Goal: Contribute content: Contribute content

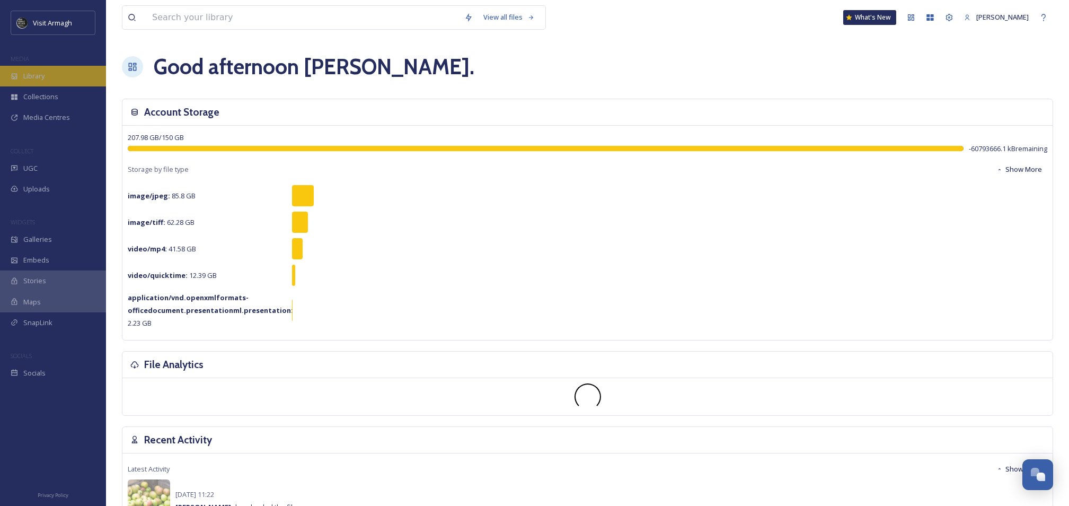
click at [36, 76] on span "Library" at bounding box center [33, 76] width 21 height 10
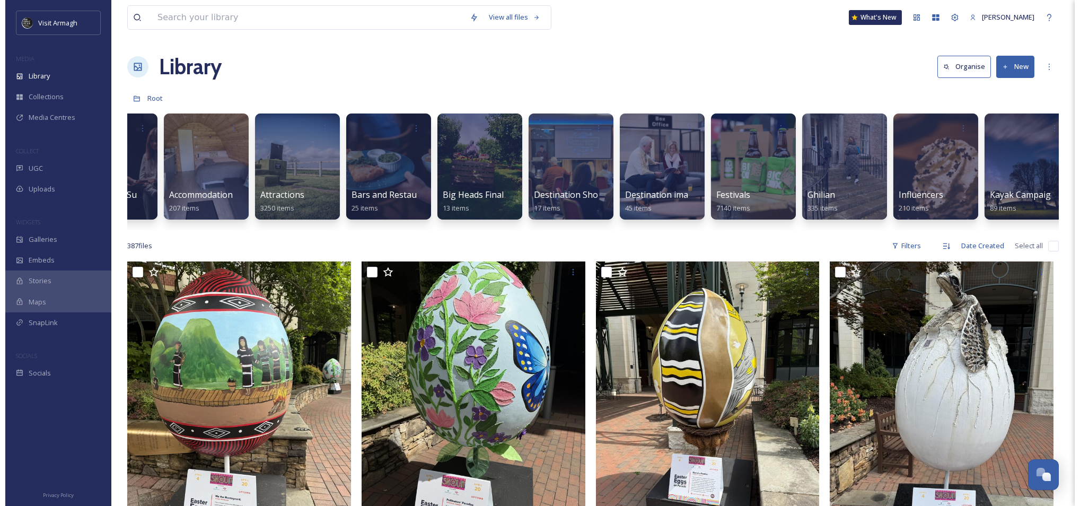
scroll to position [0, 162]
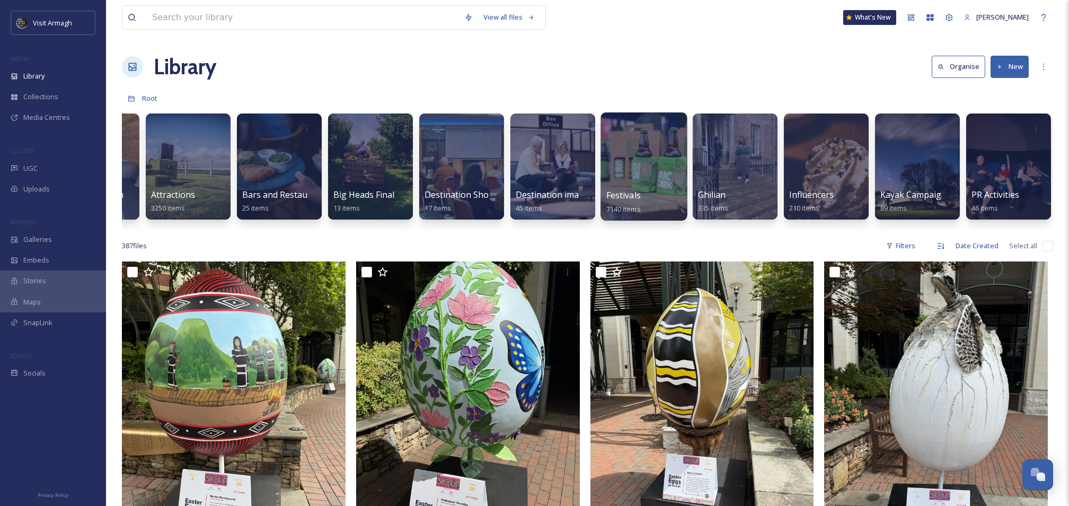
click at [639, 135] on div at bounding box center [645, 128] width 76 height 20
click at [639, 187] on div at bounding box center [644, 166] width 86 height 108
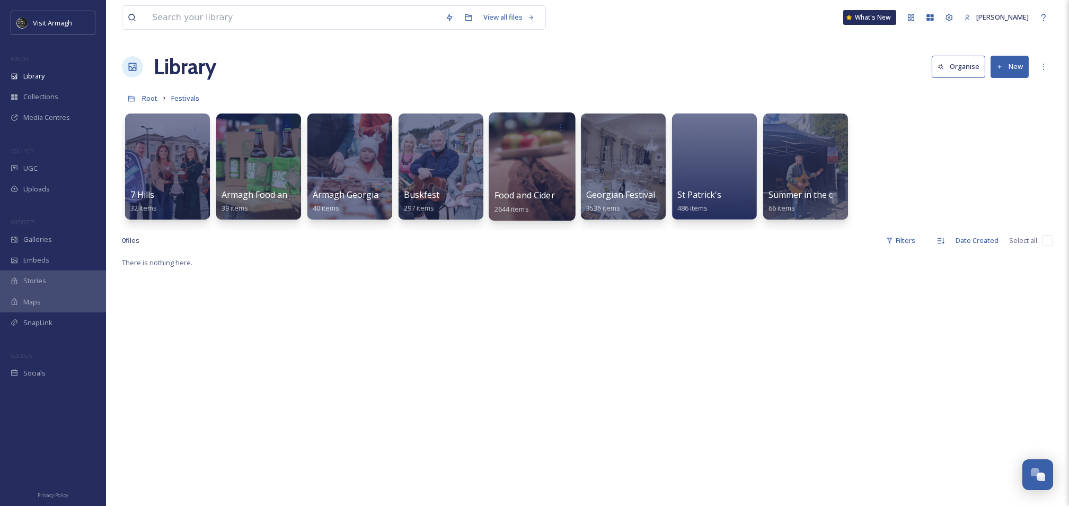
click at [530, 158] on div at bounding box center [532, 166] width 86 height 108
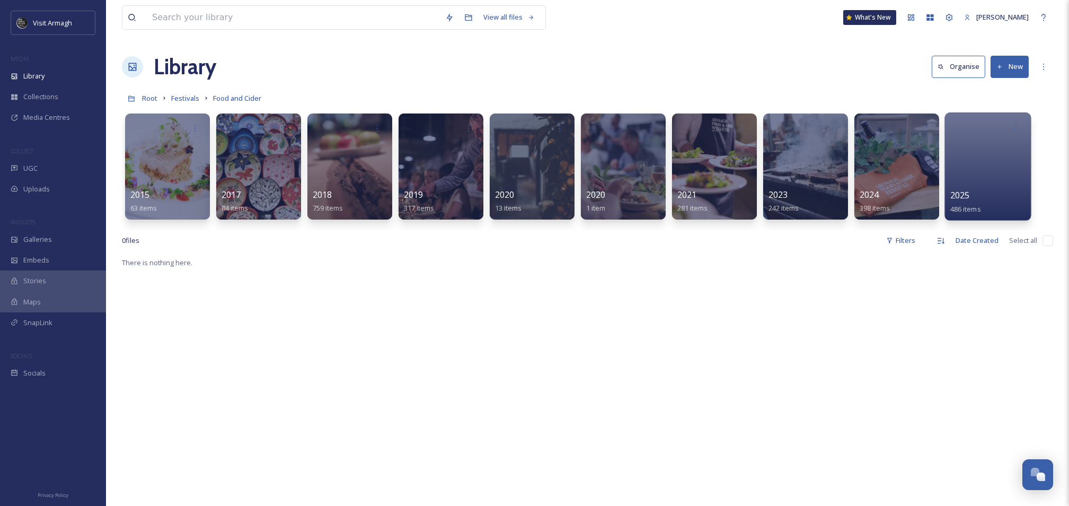
click at [1010, 172] on div at bounding box center [988, 166] width 86 height 108
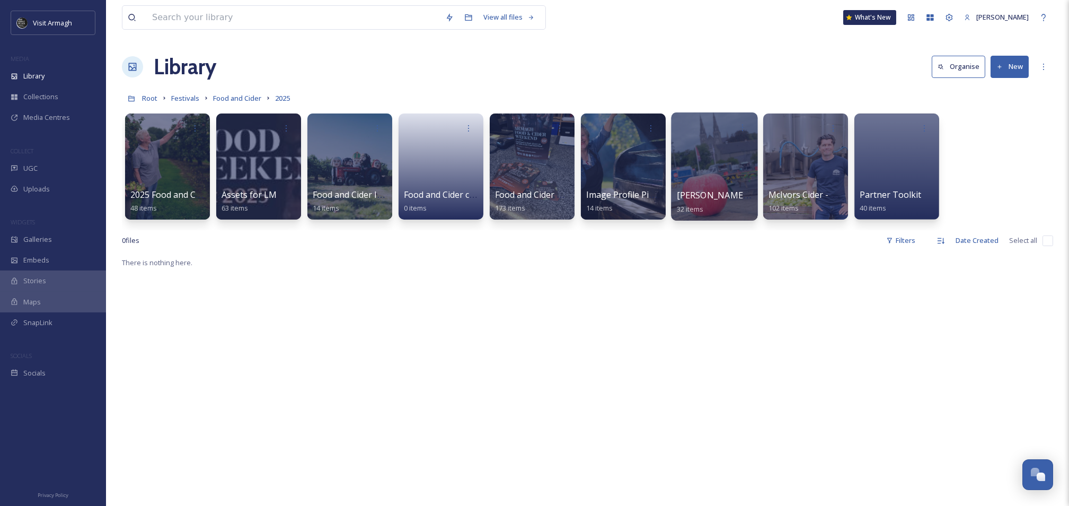
click at [689, 148] on div at bounding box center [714, 166] width 86 height 108
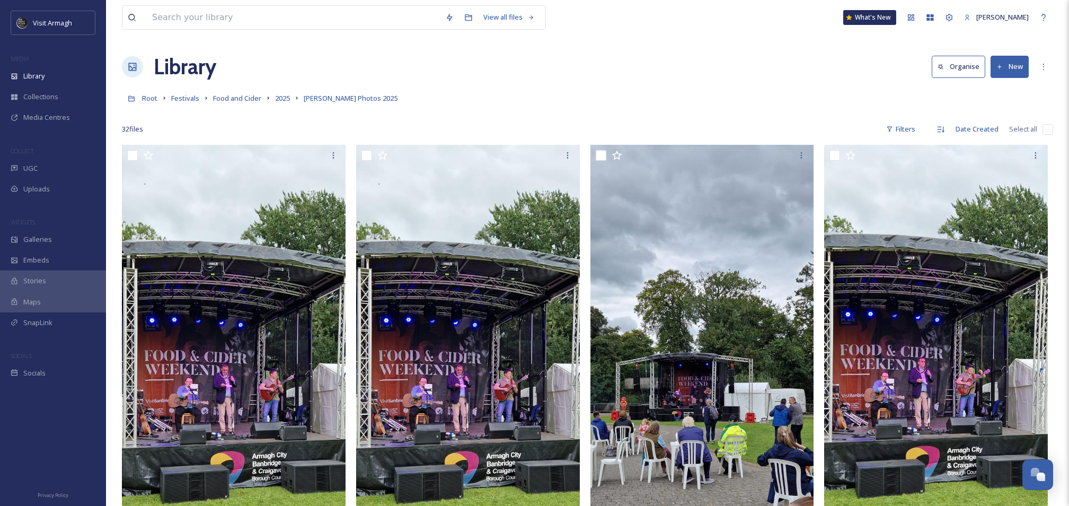
click at [1004, 69] on button "New" at bounding box center [1010, 67] width 38 height 22
click at [1005, 92] on span "File Upload" at bounding box center [1005, 91] width 35 height 10
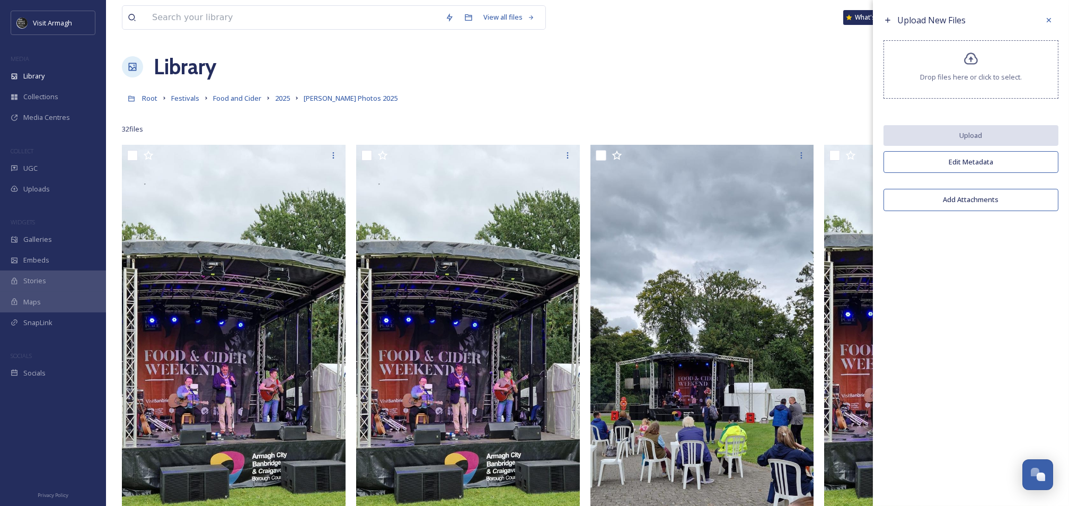
click at [965, 58] on icon at bounding box center [971, 58] width 14 height 12
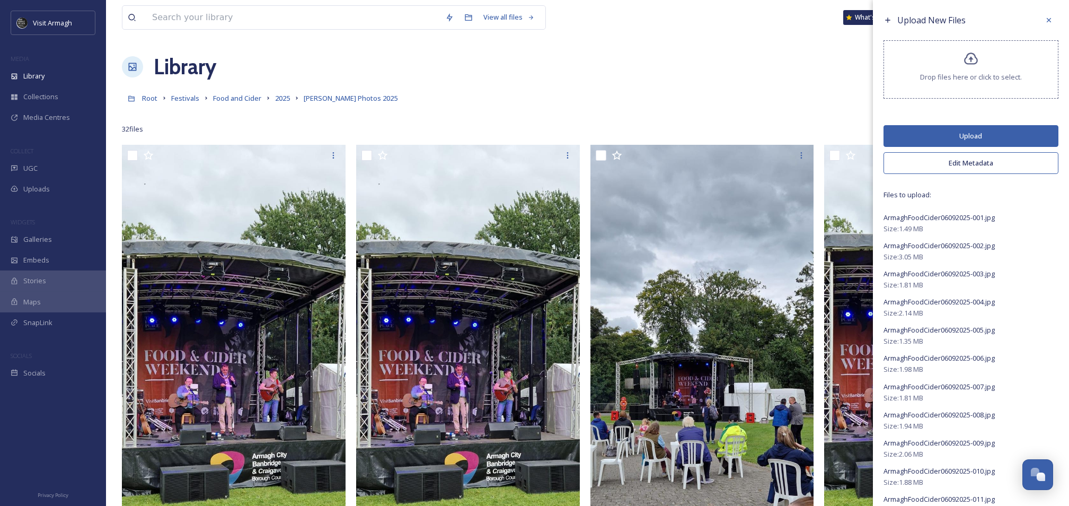
click at [943, 138] on button "Upload" at bounding box center [971, 136] width 175 height 22
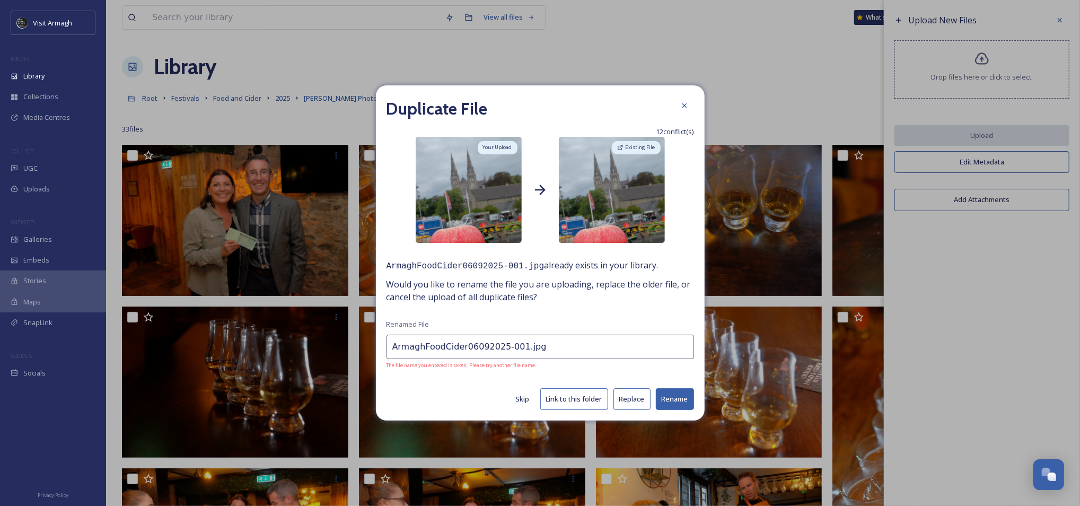
click at [521, 402] on button "Skip" at bounding box center [523, 399] width 24 height 21
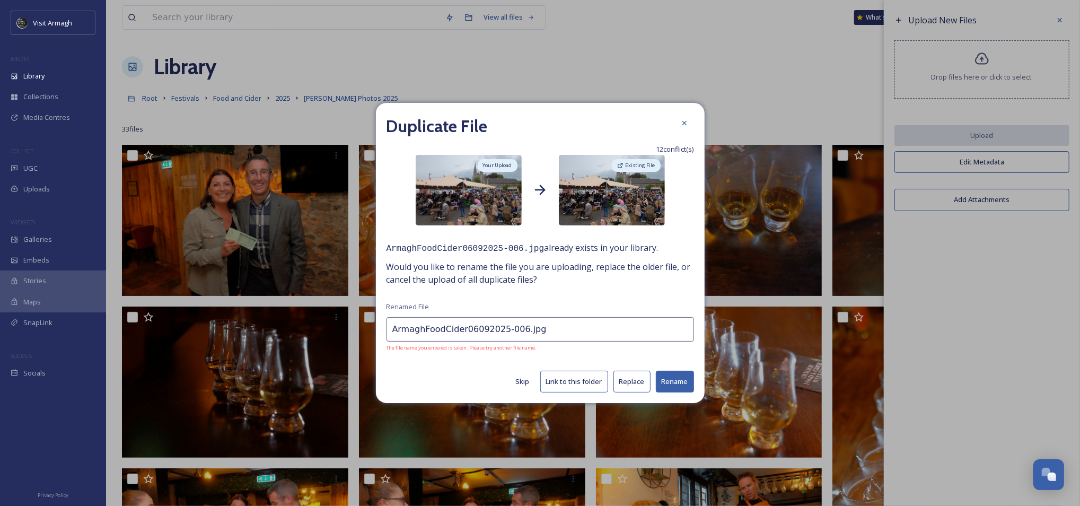
click at [520, 387] on button "Skip" at bounding box center [523, 381] width 24 height 21
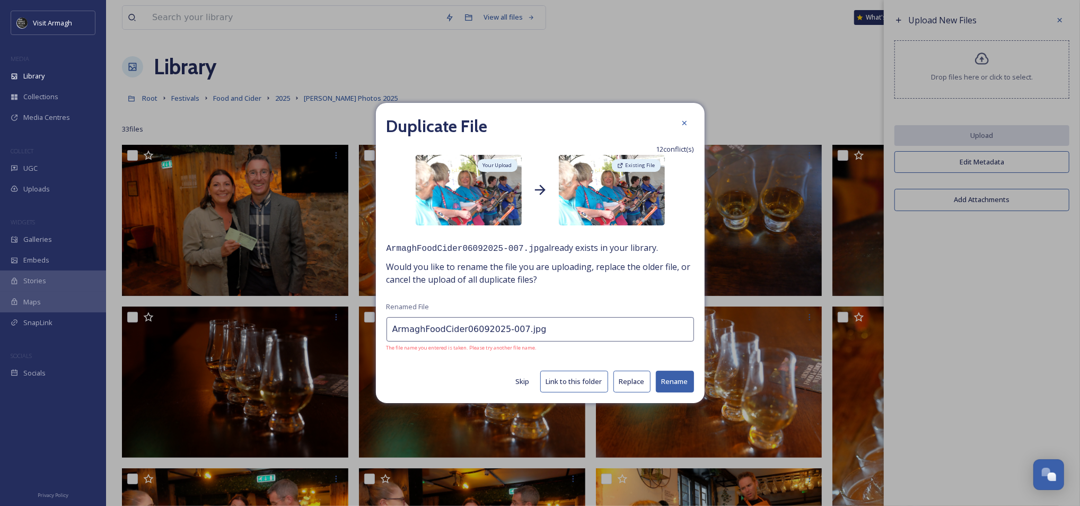
click at [520, 375] on button "Skip" at bounding box center [523, 381] width 24 height 21
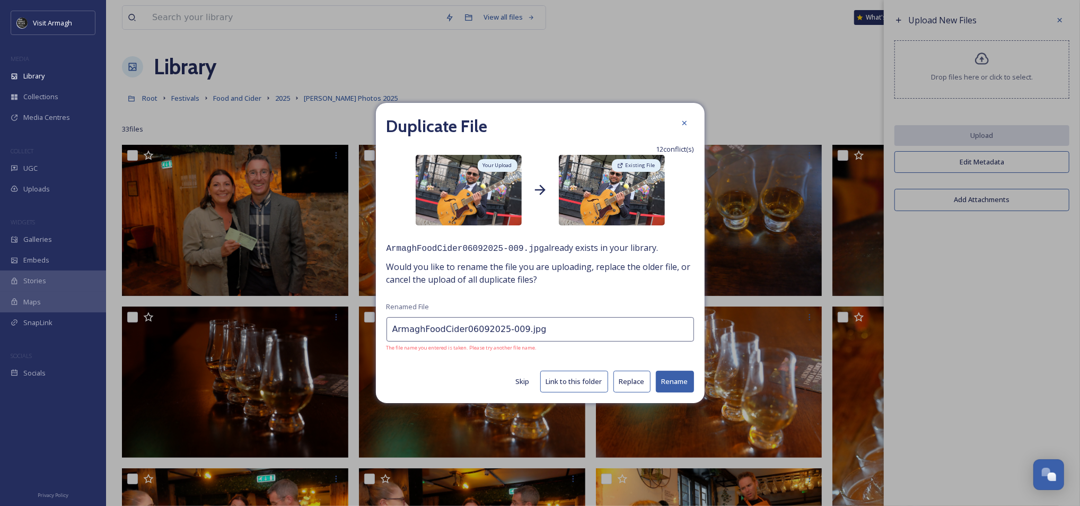
click at [520, 375] on button "Skip" at bounding box center [523, 381] width 24 height 21
type input "ArmaghFoodCider06092025-012.jpg"
